Goal: Transaction & Acquisition: Purchase product/service

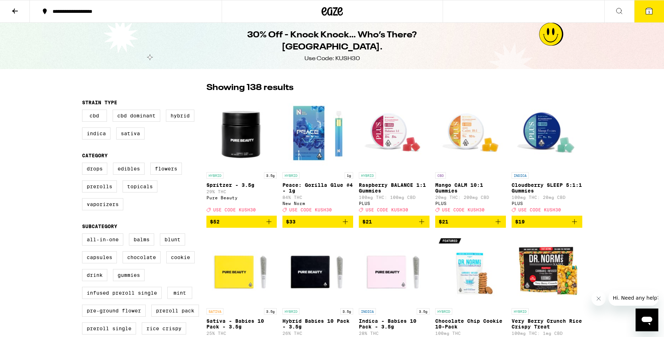
click at [615, 12] on button at bounding box center [620, 11] width 30 height 22
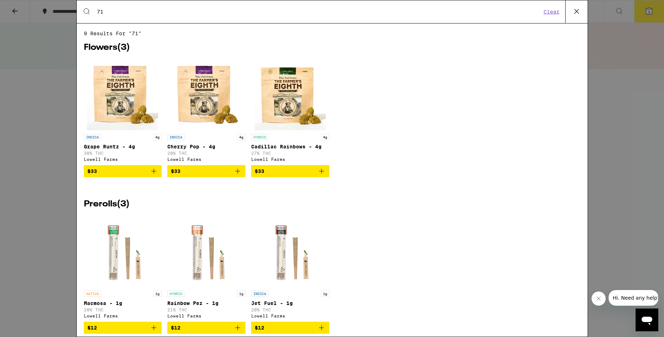
type input "7"
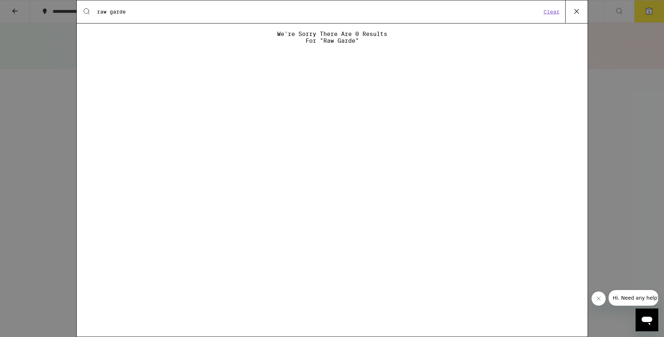
type input "raw garde"
click at [573, 5] on button at bounding box center [576, 11] width 22 height 23
